Goal: Navigation & Orientation: Go to known website

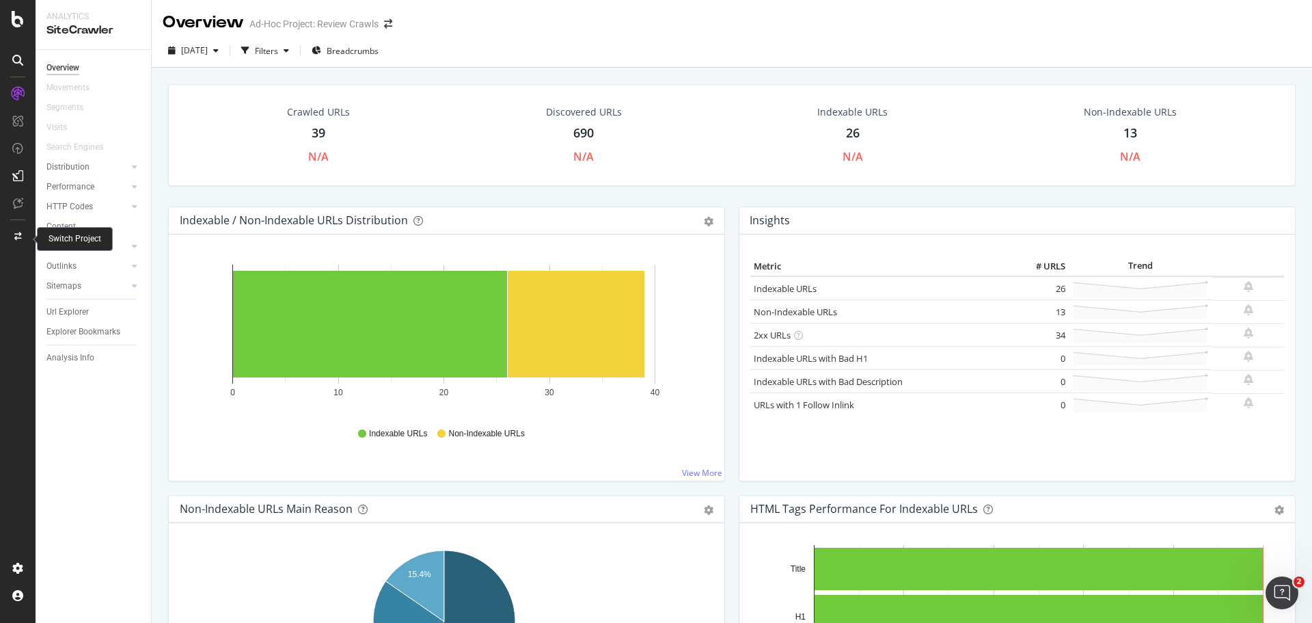
click at [22, 233] on div at bounding box center [17, 237] width 33 height 22
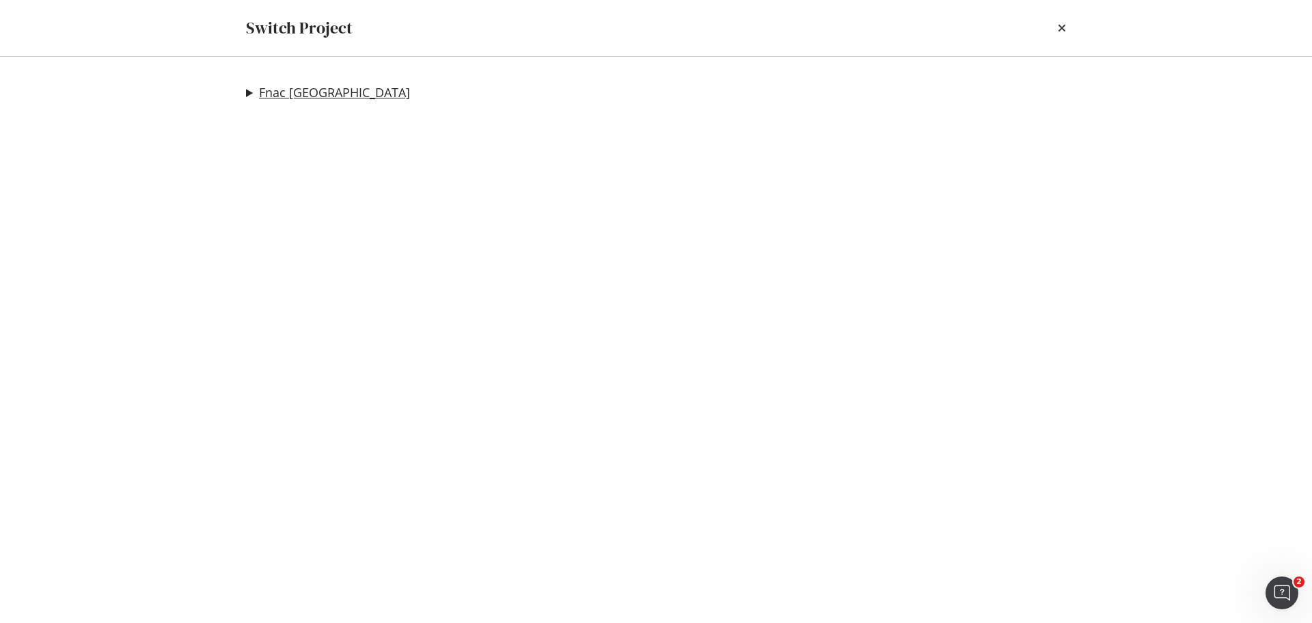
click at [292, 85] on link "Fnac [GEOGRAPHIC_DATA]" at bounding box center [334, 92] width 151 height 14
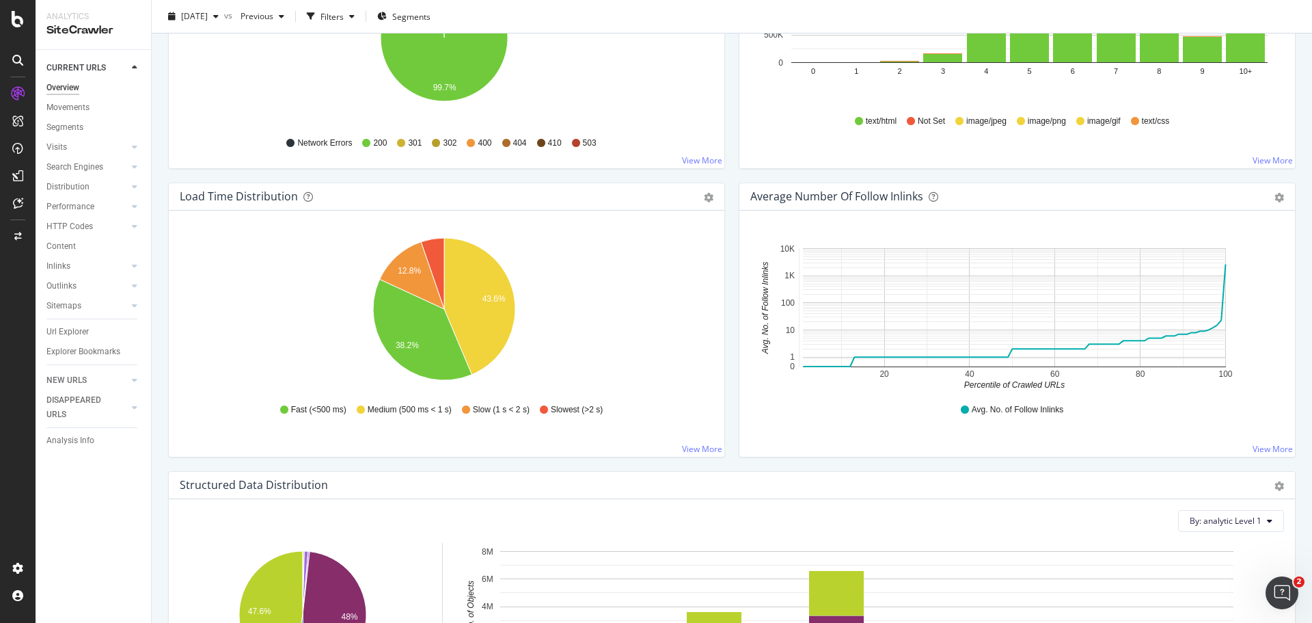
scroll to position [888, 0]
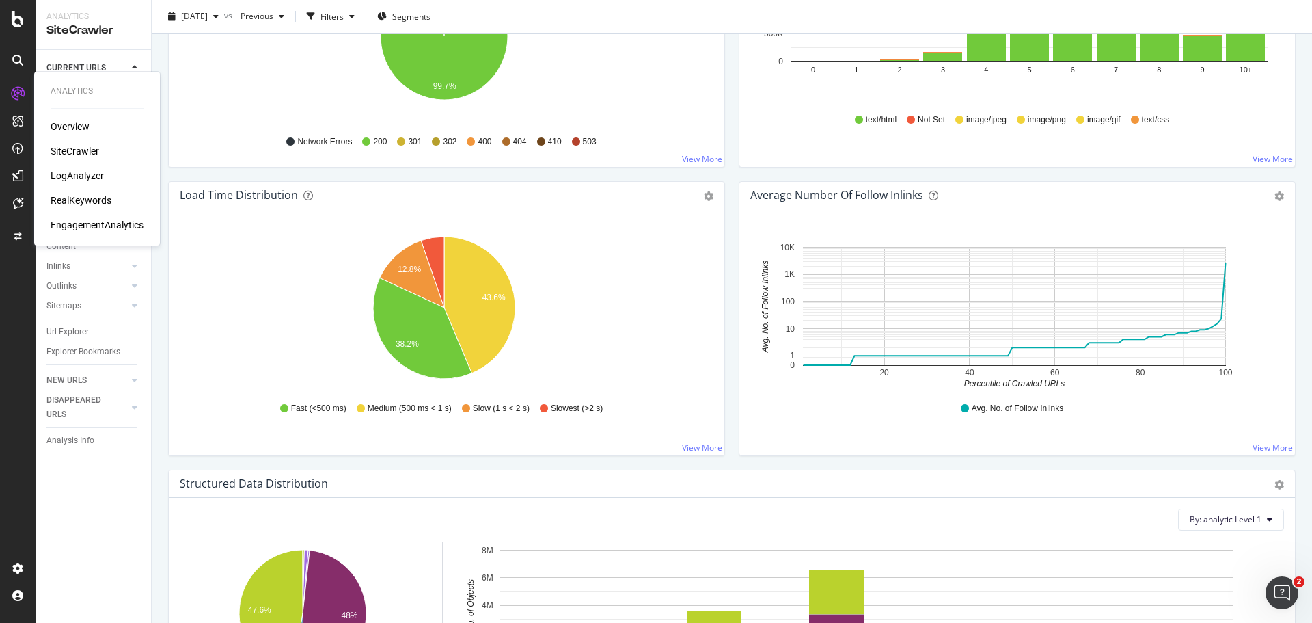
click at [55, 126] on div "Overview" at bounding box center [70, 127] width 39 height 14
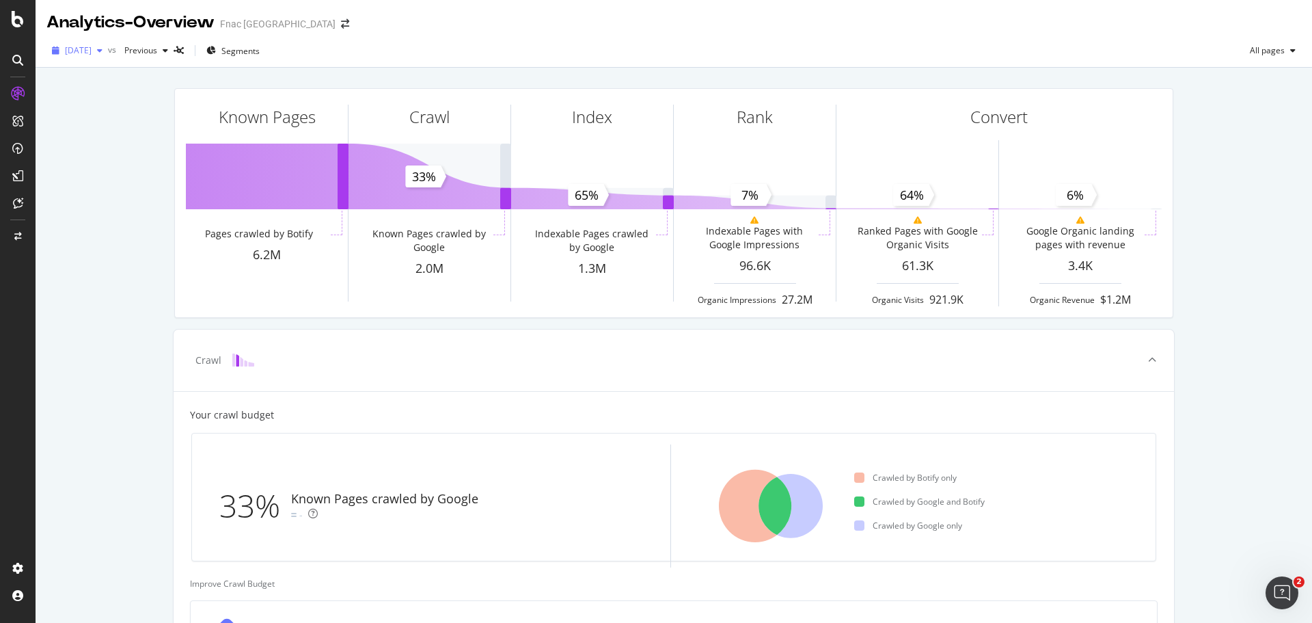
click at [108, 49] on div "button" at bounding box center [100, 50] width 16 height 8
click at [109, 127] on div "[DATE]" at bounding box center [102, 125] width 73 height 12
click at [92, 50] on span "[DATE]" at bounding box center [78, 50] width 27 height 12
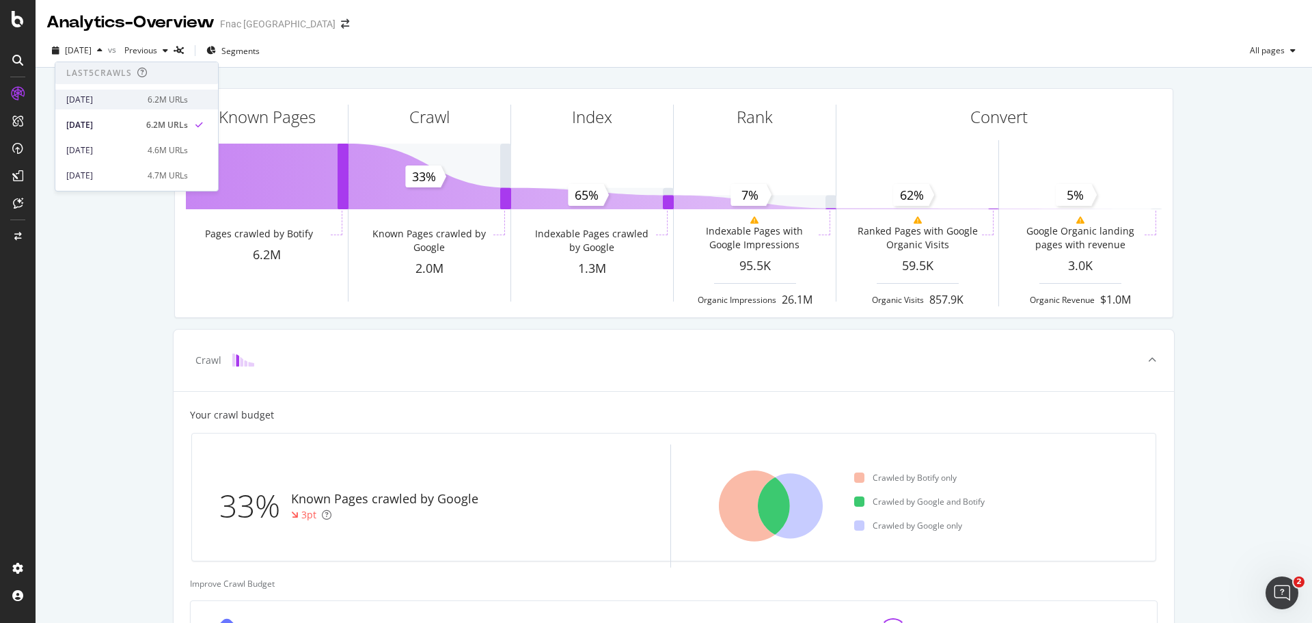
click at [102, 91] on div "[DATE] 6.2M URLs" at bounding box center [136, 100] width 163 height 20
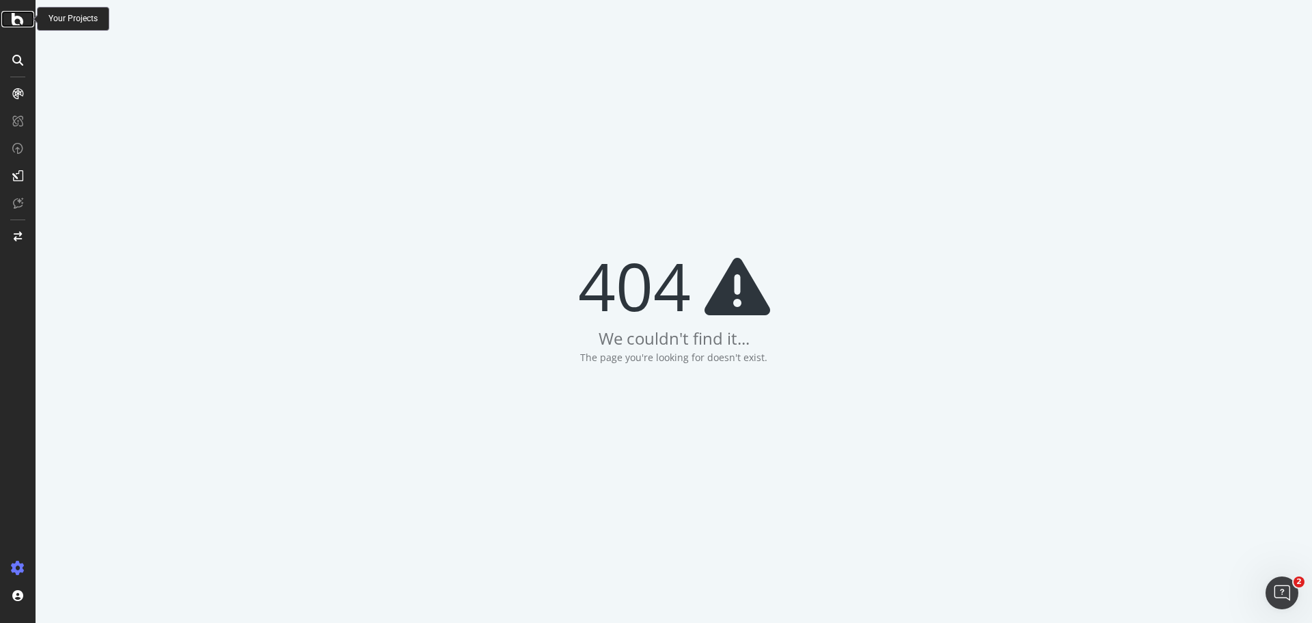
click at [23, 20] on icon at bounding box center [18, 19] width 12 height 16
